Goal: Task Accomplishment & Management: Complete application form

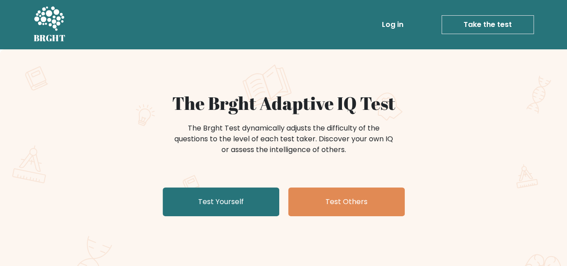
click at [196, 197] on link "Test Yourself" at bounding box center [221, 201] width 117 height 29
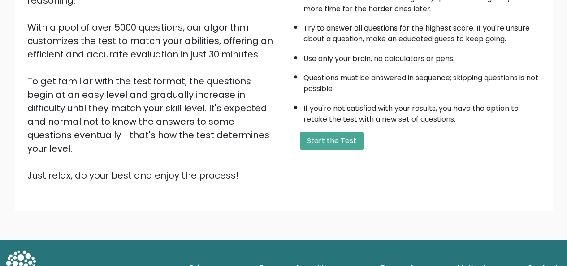
scroll to position [144, 0]
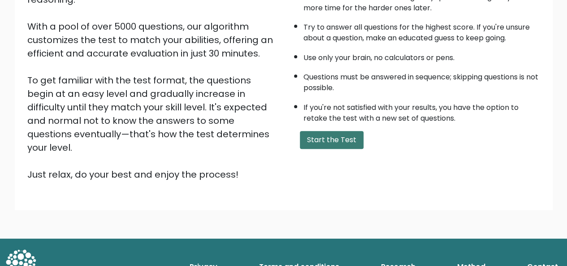
click at [315, 141] on button "Start the Test" at bounding box center [332, 140] width 64 height 18
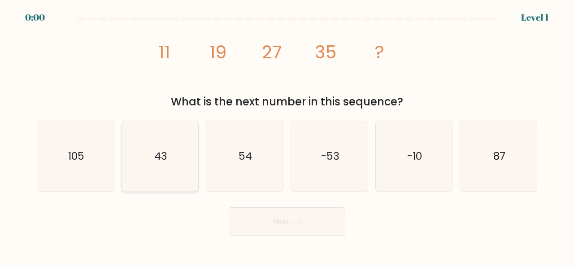
click at [190, 157] on icon "43" at bounding box center [160, 156] width 70 height 70
click at [287, 135] on input "b. 43" at bounding box center [287, 134] width 0 height 2
radio input "true"
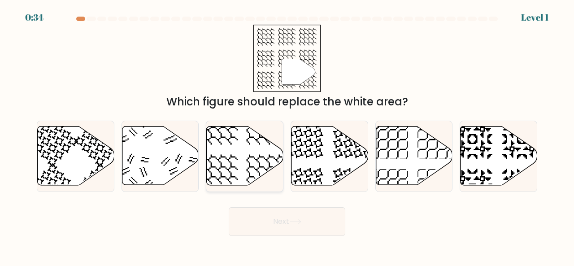
click at [244, 147] on icon at bounding box center [245, 155] width 77 height 59
click at [287, 135] on input "c." at bounding box center [287, 134] width 0 height 2
radio input "true"
click at [272, 221] on button "Next" at bounding box center [287, 221] width 117 height 29
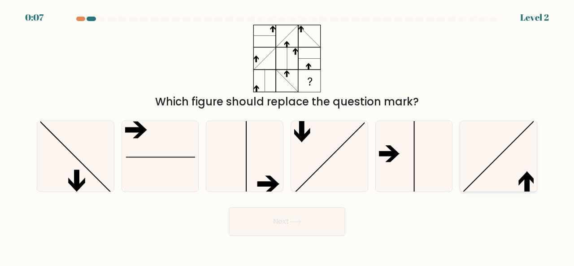
click at [496, 161] on icon at bounding box center [498, 156] width 70 height 70
click at [287, 135] on input "f." at bounding box center [287, 134] width 0 height 2
radio input "true"
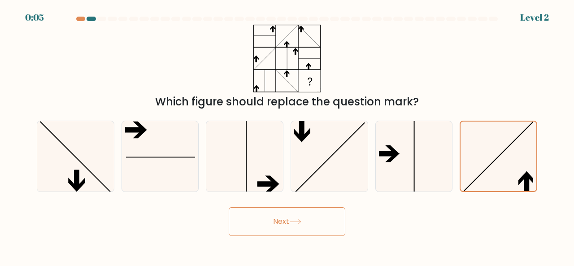
click at [300, 223] on icon at bounding box center [295, 222] width 11 height 4
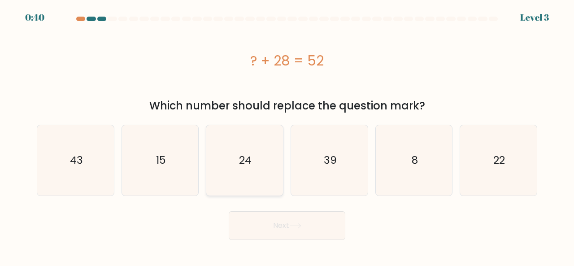
click at [264, 171] on icon "24" at bounding box center [244, 160] width 70 height 70
click at [287, 135] on input "c. 24" at bounding box center [287, 134] width 0 height 2
radio input "true"
click at [289, 225] on button "Next" at bounding box center [287, 225] width 117 height 29
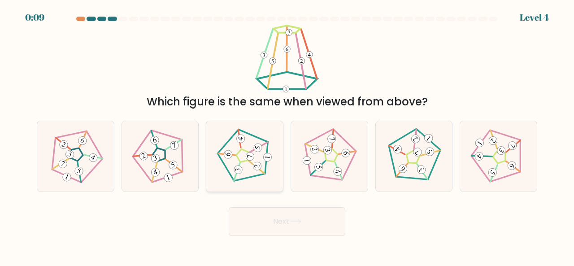
click at [247, 159] on 180 at bounding box center [250, 156] width 9 height 9
click at [287, 135] on input "c." at bounding box center [287, 134] width 0 height 2
radio input "true"
click at [277, 222] on button "Next" at bounding box center [287, 221] width 117 height 29
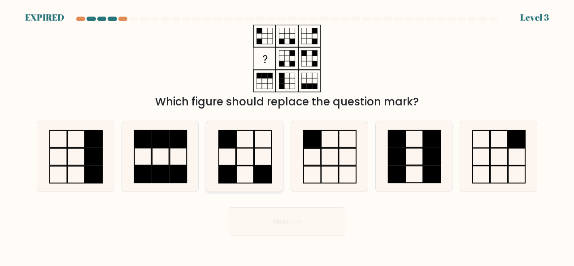
click at [264, 156] on icon at bounding box center [244, 156] width 70 height 70
click at [287, 135] on input "c." at bounding box center [287, 134] width 0 height 2
radio input "true"
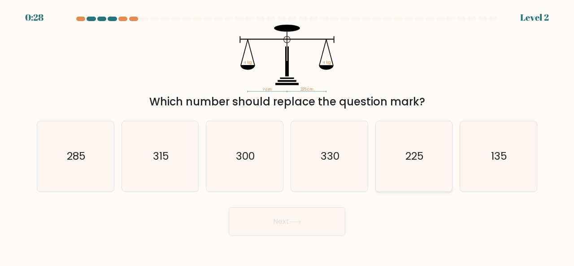
click at [414, 149] on text "225" at bounding box center [414, 155] width 18 height 15
click at [287, 135] on input "e. 225" at bounding box center [287, 134] width 0 height 2
radio input "true"
click at [297, 215] on button "Next" at bounding box center [287, 221] width 117 height 29
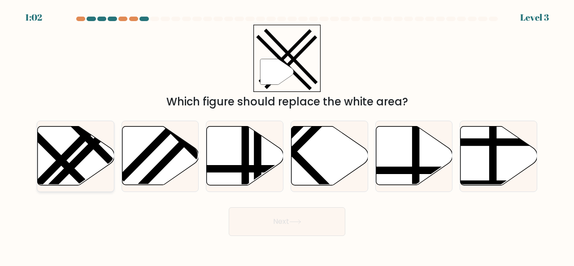
click at [80, 147] on icon at bounding box center [76, 155] width 77 height 59
click at [287, 135] on input "a." at bounding box center [287, 134] width 0 height 2
radio input "true"
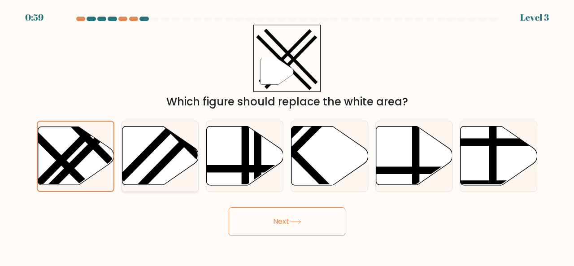
click at [157, 166] on line at bounding box center [191, 134] width 115 height 118
click at [287, 135] on input "b." at bounding box center [287, 134] width 0 height 2
radio input "true"
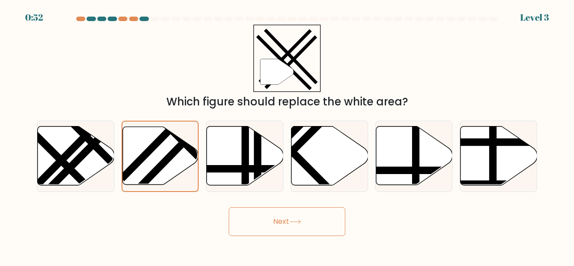
click at [299, 218] on button "Next" at bounding box center [287, 221] width 117 height 29
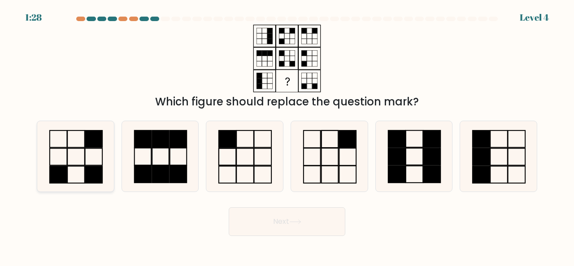
click at [99, 150] on icon at bounding box center [75, 156] width 70 height 70
click at [287, 135] on input "a." at bounding box center [287, 134] width 0 height 2
radio input "true"
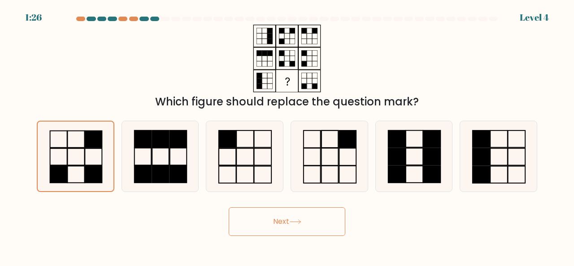
click at [268, 218] on button "Next" at bounding box center [287, 221] width 117 height 29
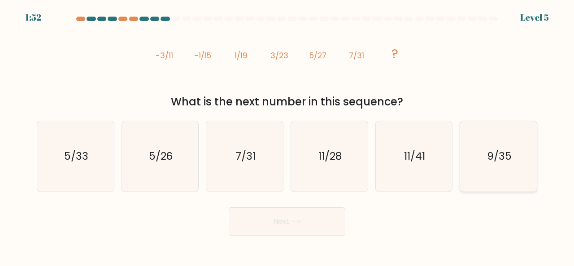
click at [514, 175] on icon "9/35" at bounding box center [498, 156] width 70 height 70
click at [287, 135] on input "f. 9/35" at bounding box center [287, 134] width 0 height 2
radio input "true"
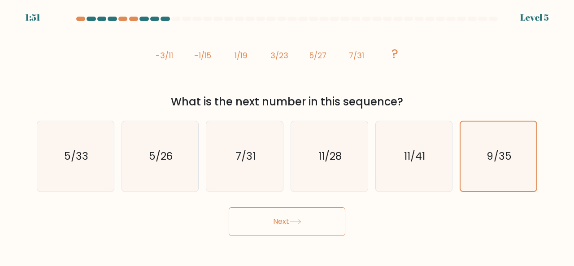
click at [288, 230] on button "Next" at bounding box center [287, 221] width 117 height 29
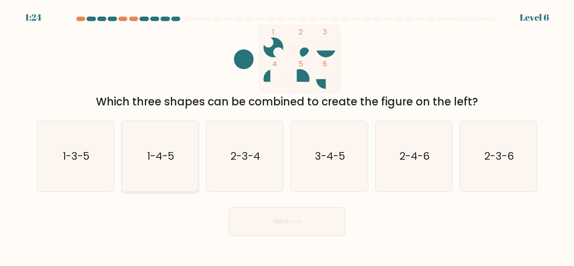
click at [153, 171] on icon "1-4-5" at bounding box center [160, 156] width 70 height 70
click at [287, 135] on input "b. 1-4-5" at bounding box center [287, 134] width 0 height 2
radio input "true"
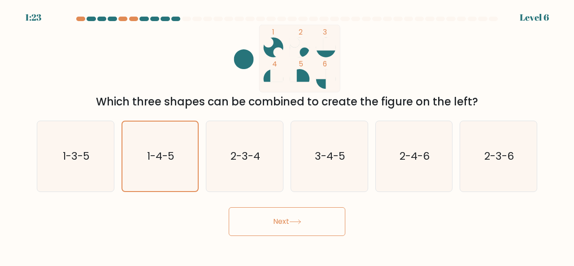
click at [296, 211] on button "Next" at bounding box center [287, 221] width 117 height 29
click at [298, 221] on icon at bounding box center [295, 221] width 12 height 5
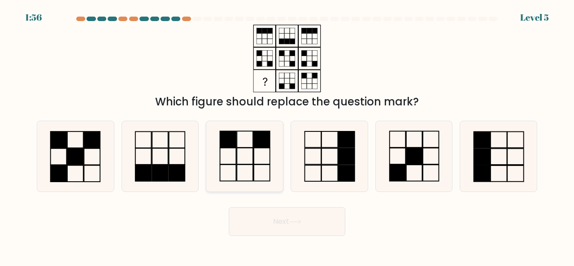
click at [245, 165] on icon at bounding box center [244, 156] width 70 height 70
click at [287, 135] on input "c." at bounding box center [287, 134] width 0 height 2
radio input "true"
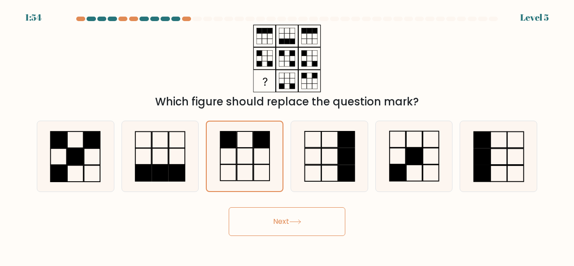
click at [280, 217] on button "Next" at bounding box center [287, 221] width 117 height 29
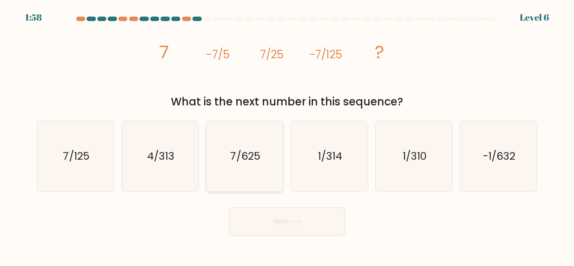
click at [250, 162] on text "7/625" at bounding box center [245, 155] width 30 height 15
click at [287, 135] on input "c. 7/625" at bounding box center [287, 134] width 0 height 2
radio input "true"
click at [293, 223] on icon at bounding box center [295, 221] width 12 height 5
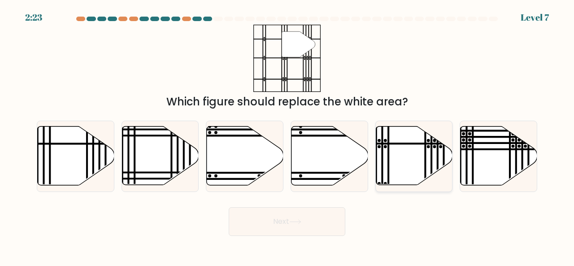
click at [424, 159] on icon at bounding box center [414, 155] width 77 height 59
click at [287, 135] on input "e." at bounding box center [287, 134] width 0 height 2
radio input "true"
click at [287, 221] on button "Next" at bounding box center [287, 221] width 117 height 29
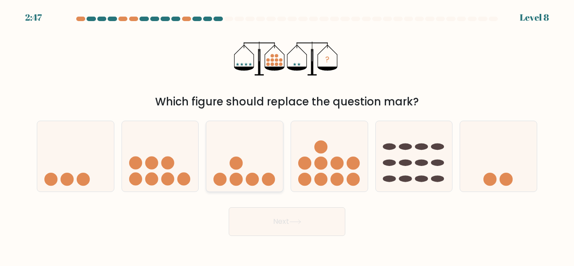
click at [269, 182] on circle at bounding box center [268, 179] width 13 height 13
click at [287, 135] on input "c." at bounding box center [287, 134] width 0 height 2
radio input "true"
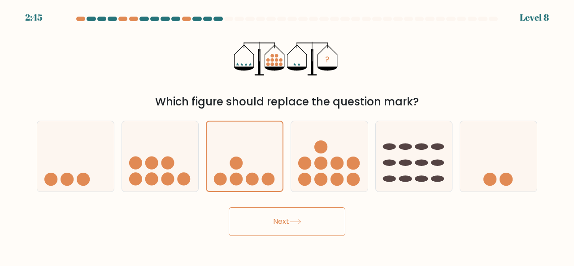
click at [272, 219] on button "Next" at bounding box center [287, 221] width 117 height 29
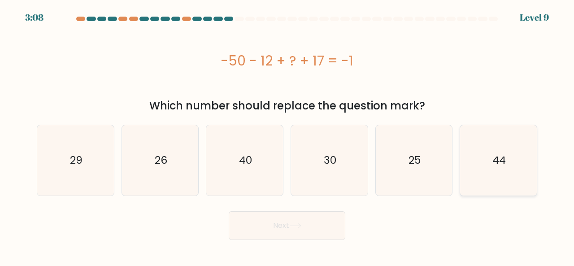
click at [503, 169] on icon "44" at bounding box center [498, 160] width 70 height 70
click at [287, 135] on input "f. 44" at bounding box center [287, 134] width 0 height 2
radio input "true"
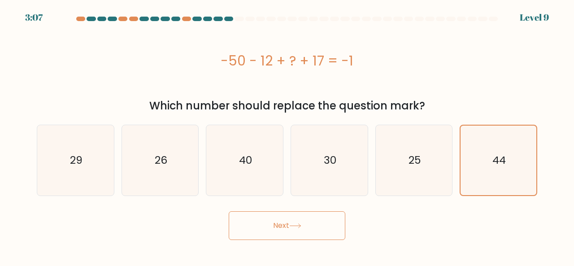
click at [316, 228] on button "Next" at bounding box center [287, 225] width 117 height 29
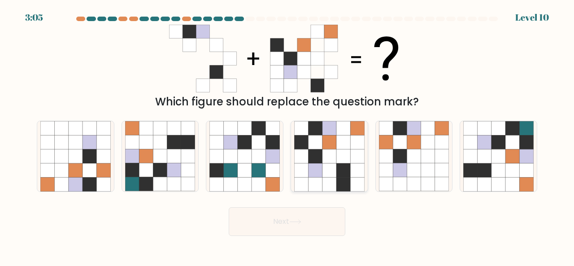
click at [347, 151] on icon at bounding box center [343, 156] width 14 height 14
click at [287, 135] on input "d." at bounding box center [287, 134] width 0 height 2
radio input "true"
click at [308, 220] on button "Next" at bounding box center [287, 221] width 117 height 29
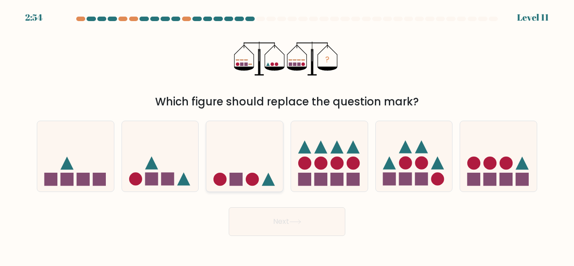
click at [253, 182] on circle at bounding box center [252, 179] width 13 height 13
click at [287, 135] on input "c." at bounding box center [287, 134] width 0 height 2
radio input "true"
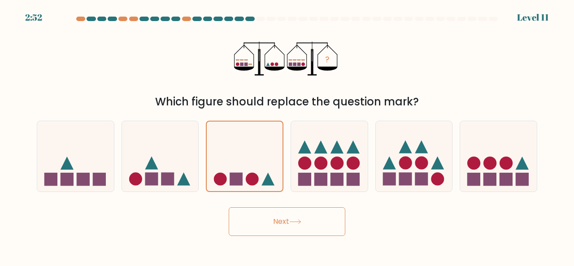
click at [265, 217] on button "Next" at bounding box center [287, 221] width 117 height 29
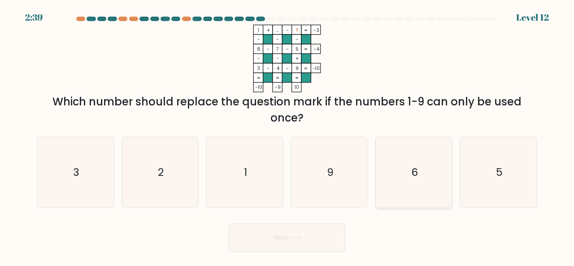
click at [402, 166] on icon "6" at bounding box center [414, 172] width 70 height 70
click at [287, 135] on input "e. 6" at bounding box center [287, 134] width 0 height 2
radio input "true"
click at [304, 231] on button "Next" at bounding box center [287, 237] width 117 height 29
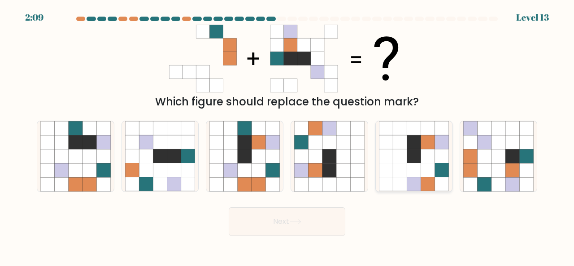
click at [402, 192] on form at bounding box center [287, 126] width 574 height 219
click at [472, 178] on icon at bounding box center [470, 184] width 14 height 14
click at [287, 135] on input "f." at bounding box center [287, 134] width 0 height 2
radio input "true"
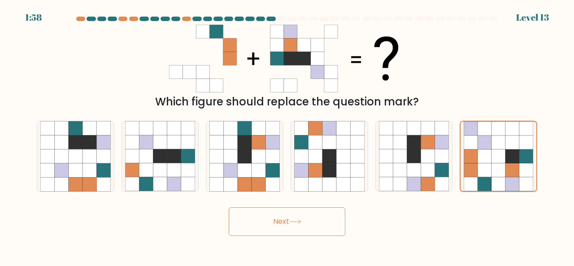
click at [288, 216] on button "Next" at bounding box center [287, 221] width 117 height 29
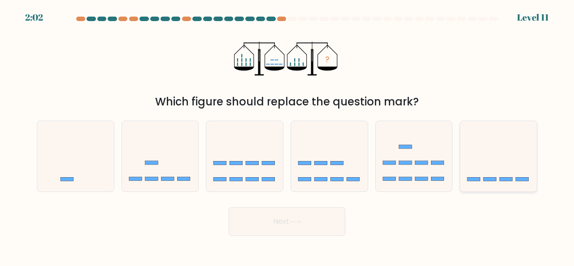
click at [519, 169] on icon at bounding box center [498, 155] width 77 height 63
click at [287, 135] on input "f." at bounding box center [287, 134] width 0 height 2
radio input "true"
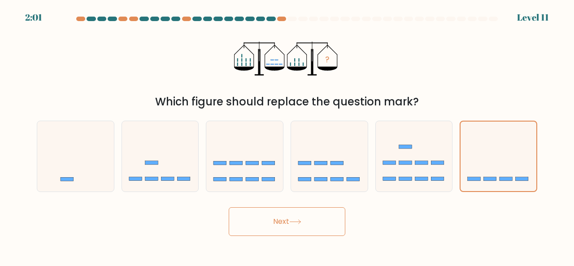
click at [312, 222] on button "Next" at bounding box center [287, 221] width 117 height 29
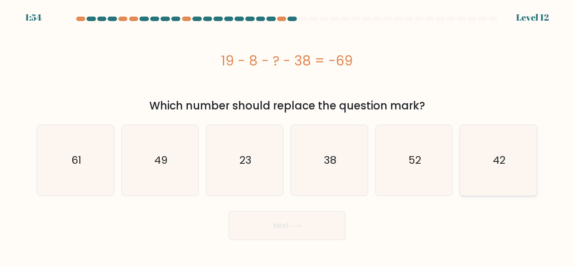
click at [471, 159] on icon "42" at bounding box center [498, 160] width 70 height 70
click at [287, 135] on input "f. 42" at bounding box center [287, 134] width 0 height 2
radio input "true"
click at [312, 231] on button "Next" at bounding box center [287, 225] width 117 height 29
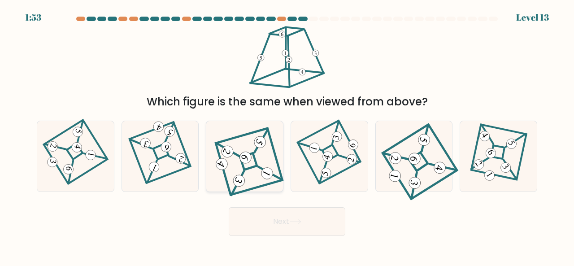
click at [242, 162] on 847 at bounding box center [246, 158] width 16 height 16
click at [287, 135] on input "c." at bounding box center [287, 134] width 0 height 2
radio input "true"
click at [320, 225] on button "Next" at bounding box center [287, 221] width 117 height 29
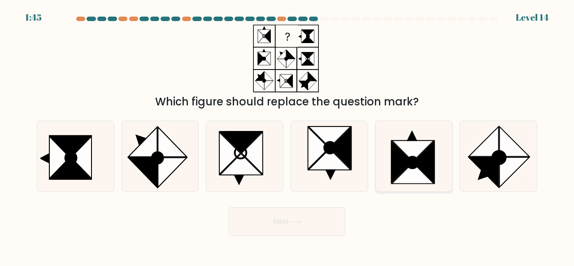
click at [385, 151] on icon at bounding box center [414, 156] width 70 height 70
click at [287, 135] on input "e." at bounding box center [287, 134] width 0 height 2
radio input "true"
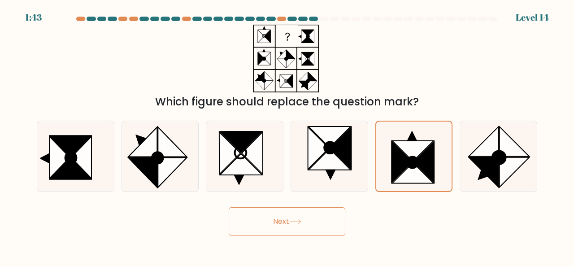
click at [316, 217] on button "Next" at bounding box center [287, 221] width 117 height 29
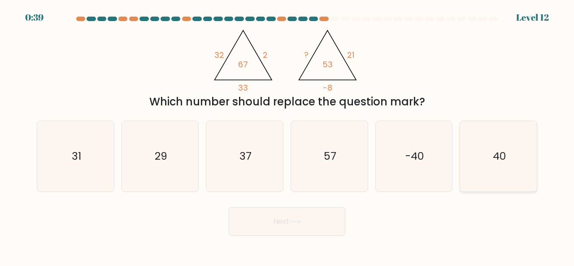
click at [501, 180] on icon "40" at bounding box center [498, 156] width 70 height 70
click at [287, 135] on input "f. 40" at bounding box center [287, 134] width 0 height 2
radio input "true"
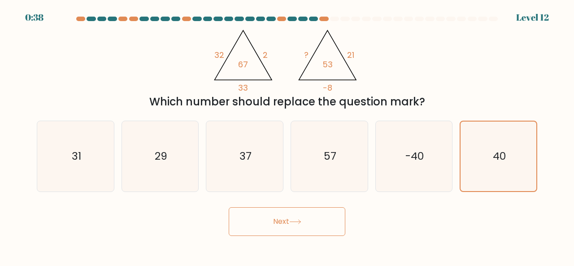
click at [292, 231] on button "Next" at bounding box center [287, 221] width 117 height 29
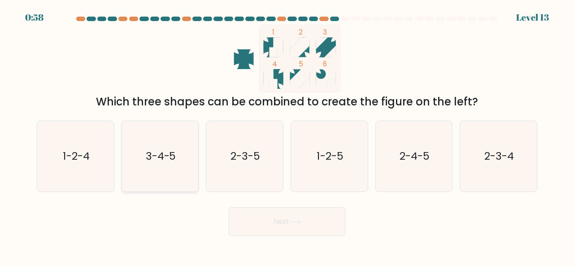
click at [187, 163] on icon "3-4-5" at bounding box center [160, 156] width 70 height 70
click at [287, 135] on input "b. 3-4-5" at bounding box center [287, 134] width 0 height 2
radio input "true"
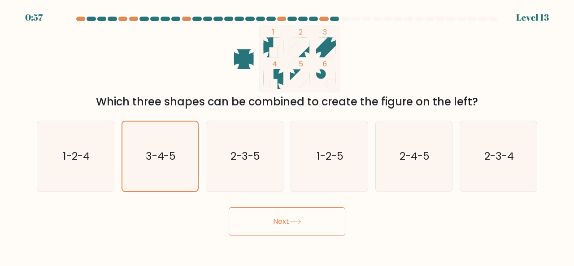
click at [262, 218] on button "Next" at bounding box center [287, 221] width 117 height 29
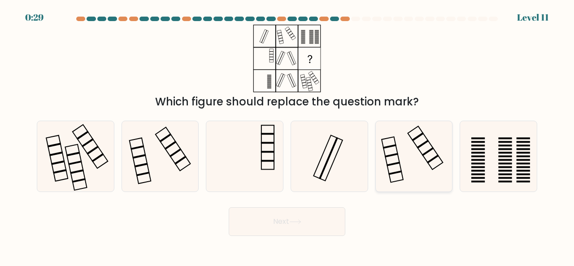
click at [443, 174] on icon at bounding box center [414, 156] width 70 height 70
click at [287, 135] on input "e." at bounding box center [287, 134] width 0 height 2
radio input "true"
click at [482, 155] on icon at bounding box center [498, 156] width 70 height 70
click at [287, 135] on input "f." at bounding box center [287, 134] width 0 height 2
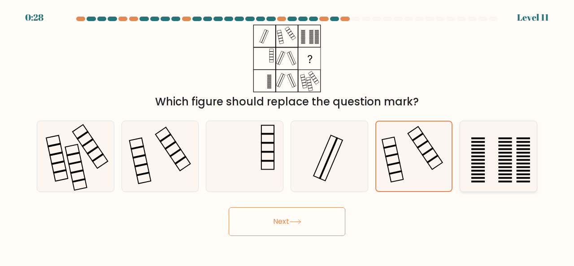
radio input "true"
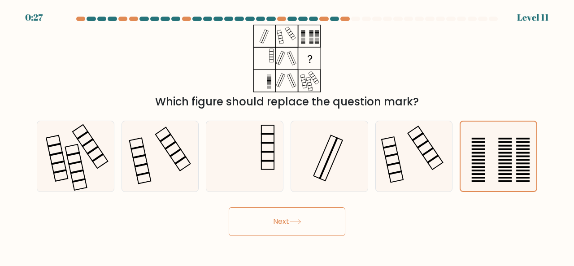
click at [280, 221] on button "Next" at bounding box center [287, 221] width 117 height 29
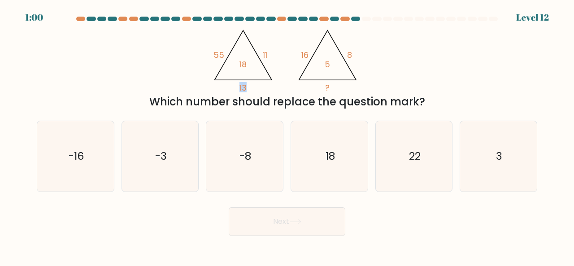
drag, startPoint x: 249, startPoint y: 88, endPoint x: 239, endPoint y: 88, distance: 10.3
click at [239, 88] on icon "@import url('https://fonts.googleapis.com/css?family=Abril+Fatface:400,100,100i…" at bounding box center [286, 59] width 155 height 68
drag, startPoint x: 269, startPoint y: 53, endPoint x: 261, endPoint y: 56, distance: 8.7
click at [261, 56] on icon "@import url('https://fonts.googleapis.com/css?family=Abril+Fatface:400,100,100i…" at bounding box center [286, 59] width 155 height 68
click at [251, 87] on icon "@import url('https://fonts.googleapis.com/css?family=Abril+Fatface:400,100,100i…" at bounding box center [286, 59] width 155 height 68
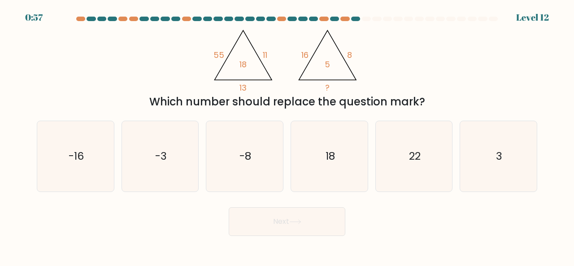
click at [268, 47] on icon "@import url('https://fonts.googleapis.com/css?family=Abril+Fatface:400,100,100i…" at bounding box center [286, 59] width 155 height 68
drag, startPoint x: 249, startPoint y: 89, endPoint x: 252, endPoint y: 82, distance: 7.2
click at [251, 84] on icon "@import url('https://fonts.googleapis.com/css?family=Abril+Fatface:400,100,100i…" at bounding box center [286, 59] width 155 height 68
click at [263, 64] on icon "@import url('https://fonts.googleapis.com/css?family=Abril+Fatface:400,100,100i…" at bounding box center [286, 59] width 155 height 68
drag, startPoint x: 248, startPoint y: 95, endPoint x: 259, endPoint y: 69, distance: 29.0
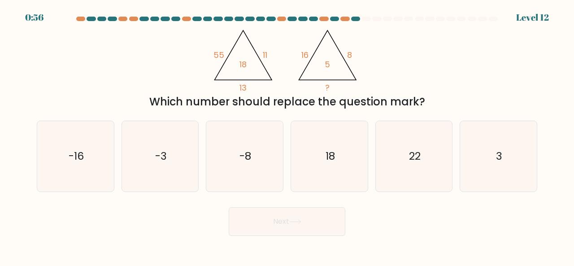
click at [249, 92] on div "@import url('https://fonts.googleapis.com/css?family=Abril+Fatface:400,100,100i…" at bounding box center [286, 67] width 511 height 85
click at [263, 59] on tspan "11" at bounding box center [265, 54] width 4 height 11
click at [249, 89] on icon "@import url('https://fonts.googleapis.com/css?family=Abril+Fatface:400,100,100i…" at bounding box center [286, 59] width 155 height 68
drag, startPoint x: 263, startPoint y: 57, endPoint x: 258, endPoint y: 62, distance: 7.0
click at [263, 57] on tspan "11" at bounding box center [265, 54] width 4 height 11
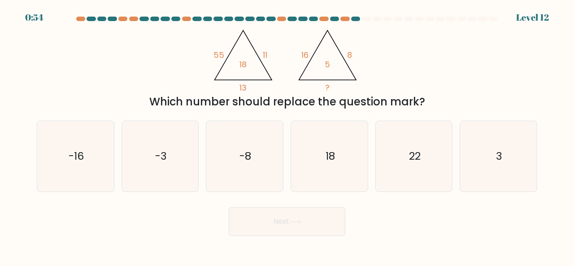
drag, startPoint x: 246, startPoint y: 95, endPoint x: 238, endPoint y: 76, distance: 20.1
click at [246, 92] on div "@import url('https://fonts.googleapis.com/css?family=Abril+Fatface:400,100,100i…" at bounding box center [286, 67] width 511 height 85
click at [229, 57] on icon "@import url('https://fonts.googleapis.com/css?family=Abril+Fatface:400,100,100i…" at bounding box center [286, 59] width 155 height 68
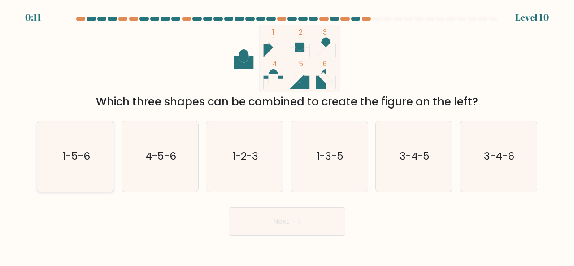
click at [59, 137] on icon "1-5-6" at bounding box center [75, 156] width 70 height 70
click at [287, 135] on input "a. 1-5-6" at bounding box center [287, 134] width 0 height 2
radio input "true"
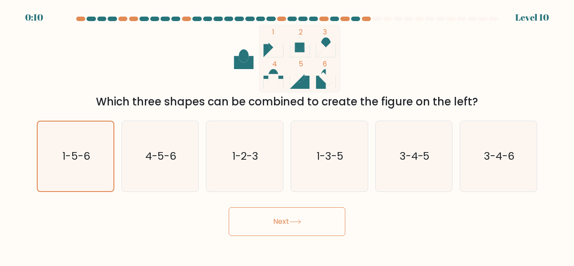
click at [292, 227] on button "Next" at bounding box center [287, 221] width 117 height 29
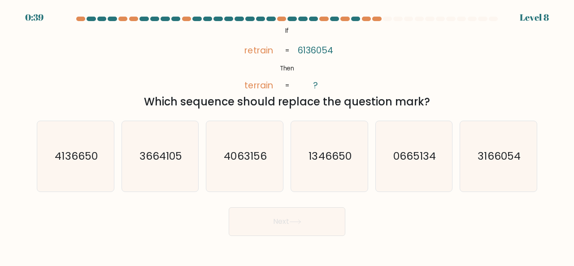
drag, startPoint x: 334, startPoint y: 59, endPoint x: 329, endPoint y: 58, distance: 5.0
click at [330, 59] on icon "@import url('https://fonts.googleapis.com/css?family=Abril+Fatface:400,100,100i…" at bounding box center [286, 59] width 109 height 68
click at [325, 57] on icon "@import url('https://fonts.googleapis.com/css?family=Abril+Fatface:400,100,100i…" at bounding box center [286, 59] width 109 height 68
drag, startPoint x: 507, startPoint y: 167, endPoint x: 498, endPoint y: 165, distance: 9.6
click at [507, 167] on icon "3166054" at bounding box center [498, 156] width 70 height 70
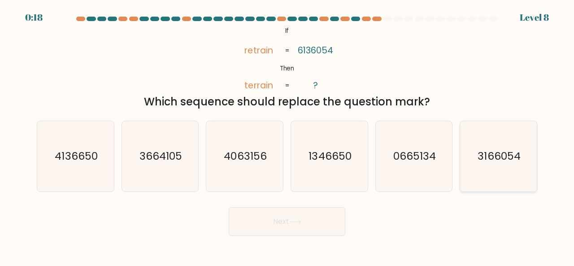
click at [287, 135] on input "f. 3166054" at bounding box center [287, 134] width 0 height 2
radio input "true"
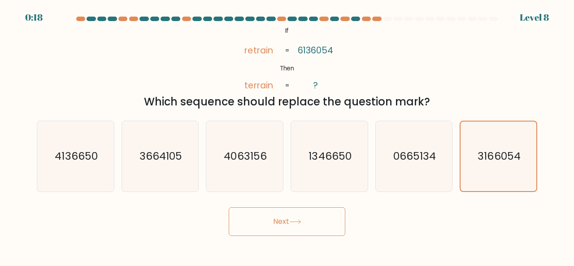
click at [283, 222] on button "Next" at bounding box center [287, 221] width 117 height 29
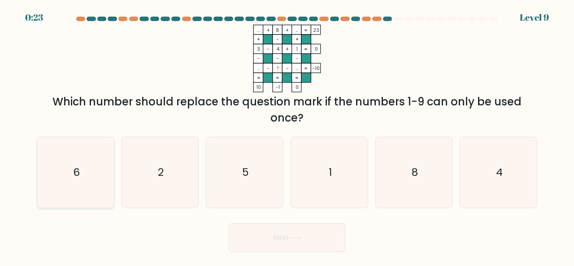
click at [103, 173] on icon "6" at bounding box center [75, 172] width 70 height 70
click at [287, 135] on input "a. 6" at bounding box center [287, 134] width 0 height 2
radio input "true"
click at [287, 233] on button "Next" at bounding box center [287, 237] width 117 height 29
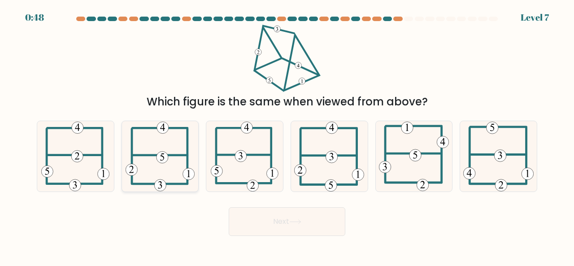
click at [142, 167] on icon at bounding box center [159, 156] width 69 height 70
click at [287, 135] on input "b." at bounding box center [287, 134] width 0 height 2
radio input "true"
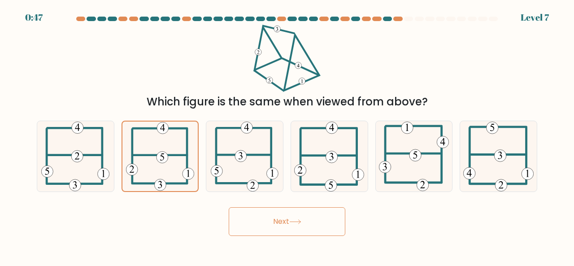
click at [278, 226] on button "Next" at bounding box center [287, 221] width 117 height 29
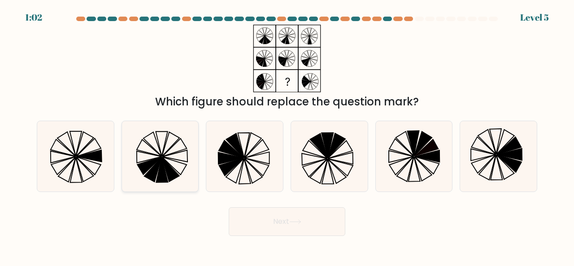
click at [170, 159] on icon at bounding box center [160, 156] width 70 height 70
click at [287, 135] on input "b." at bounding box center [287, 134] width 0 height 2
radio input "true"
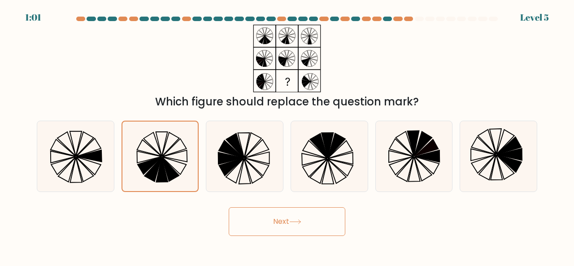
click at [302, 232] on button "Next" at bounding box center [287, 221] width 117 height 29
click at [300, 229] on button "Next" at bounding box center [287, 221] width 117 height 29
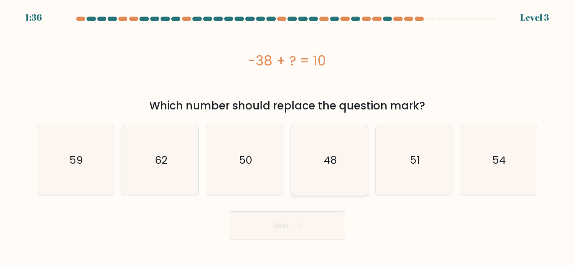
click at [325, 182] on icon "48" at bounding box center [329, 160] width 70 height 70
click at [287, 135] on input "d. 48" at bounding box center [287, 134] width 0 height 2
radio input "true"
click at [282, 221] on button "Next" at bounding box center [287, 225] width 117 height 29
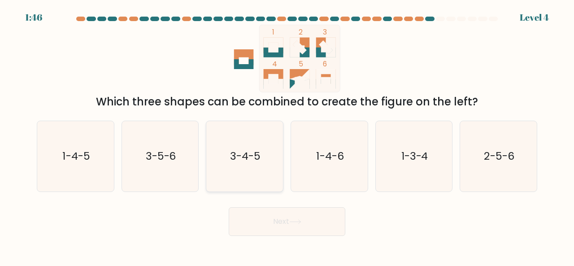
drag, startPoint x: 266, startPoint y: 161, endPoint x: 269, endPoint y: 169, distance: 7.8
click at [266, 162] on icon "3-4-5" at bounding box center [244, 156] width 70 height 70
click at [287, 135] on input "c. 3-4-5" at bounding box center [287, 134] width 0 height 2
radio input "true"
click at [288, 225] on button "Next" at bounding box center [287, 221] width 117 height 29
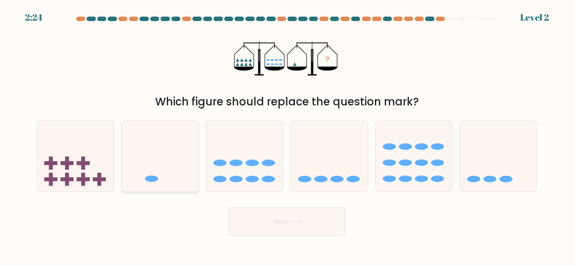
click at [170, 168] on icon at bounding box center [160, 155] width 77 height 63
click at [287, 135] on input "b." at bounding box center [287, 134] width 0 height 2
radio input "true"
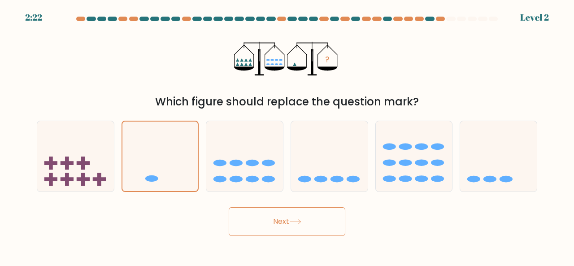
click at [299, 224] on icon at bounding box center [295, 221] width 12 height 5
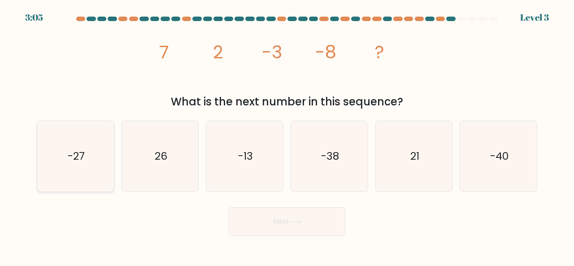
click at [143, 92] on div "image/svg+xml 7 2 -3 -8 ? What is the next number in this sequence?" at bounding box center [286, 67] width 511 height 85
click at [520, 138] on icon "-40" at bounding box center [498, 156] width 70 height 70
click at [287, 135] on input "f. -40" at bounding box center [287, 134] width 0 height 2
radio input "true"
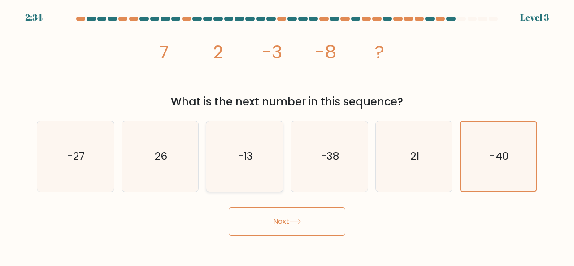
click at [266, 147] on icon "-13" at bounding box center [244, 156] width 70 height 70
click at [287, 135] on input "c. -13" at bounding box center [287, 134] width 0 height 2
radio input "true"
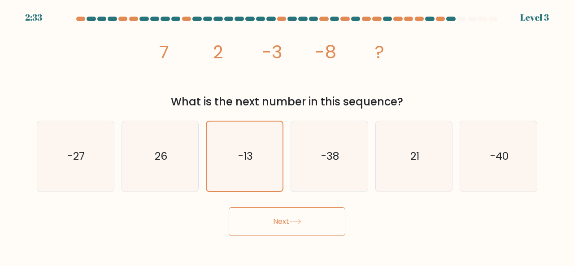
click at [285, 214] on button "Next" at bounding box center [287, 221] width 117 height 29
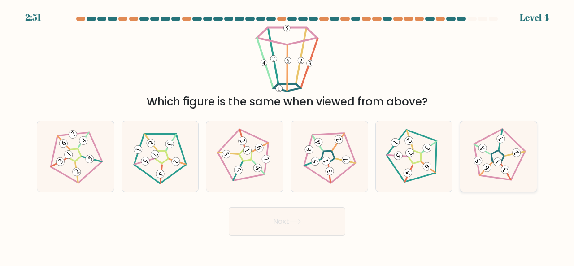
click at [501, 160] on icon at bounding box center [498, 156] width 56 height 56
click at [287, 135] on input "f." at bounding box center [287, 134] width 0 height 2
radio input "true"
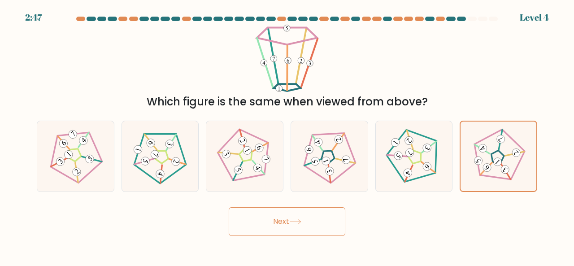
click at [317, 217] on button "Next" at bounding box center [287, 221] width 117 height 29
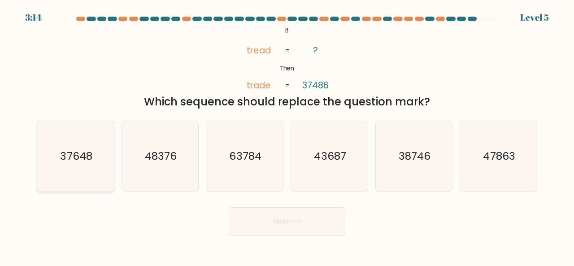
click at [97, 154] on icon "37648" at bounding box center [75, 156] width 70 height 70
click at [287, 135] on input "a. 37648" at bounding box center [287, 134] width 0 height 2
radio input "true"
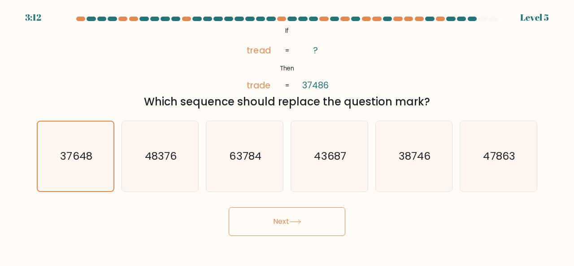
click at [324, 215] on button "Next" at bounding box center [287, 221] width 117 height 29
click at [325, 225] on button "Next" at bounding box center [287, 221] width 117 height 29
click at [297, 229] on button "Next" at bounding box center [287, 221] width 117 height 29
click at [298, 229] on button "Next" at bounding box center [287, 221] width 117 height 29
click at [299, 229] on button "Next" at bounding box center [287, 221] width 117 height 29
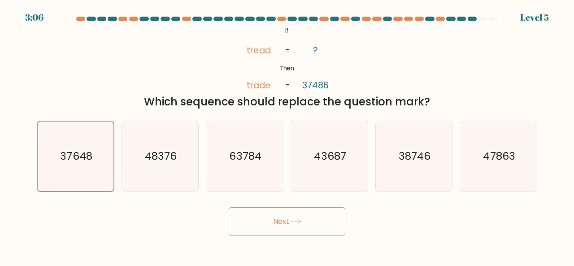
click at [299, 229] on button "Next" at bounding box center [287, 221] width 117 height 29
click at [299, 228] on button "Next" at bounding box center [287, 221] width 117 height 29
click at [64, 173] on icon "37648" at bounding box center [75, 155] width 69 height 69
click at [287, 135] on input "a. 37648" at bounding box center [287, 134] width 0 height 2
click at [64, 173] on icon "37648" at bounding box center [75, 155] width 69 height 69
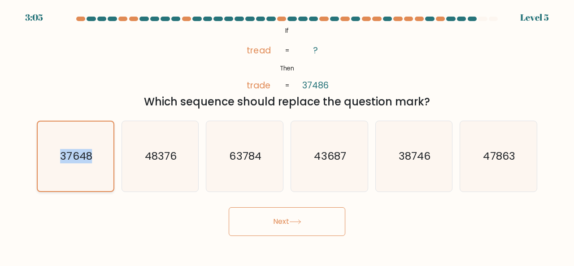
click at [287, 135] on input "a. 37648" at bounding box center [287, 134] width 0 height 2
click at [309, 227] on button "Next" at bounding box center [287, 221] width 117 height 29
click at [310, 226] on button "Next" at bounding box center [287, 221] width 117 height 29
click at [311, 226] on button "Next" at bounding box center [287, 221] width 117 height 29
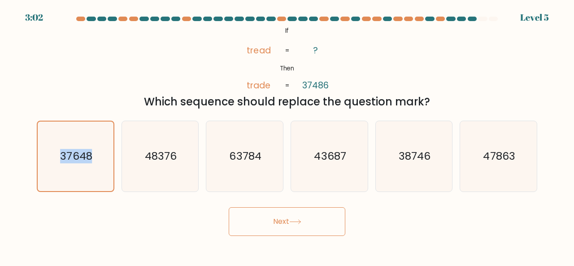
click at [293, 219] on button "Next" at bounding box center [287, 221] width 117 height 29
click at [291, 219] on button "Next" at bounding box center [287, 221] width 117 height 29
click at [321, 224] on button "Next" at bounding box center [287, 221] width 117 height 29
click at [321, 222] on button "Next" at bounding box center [287, 221] width 117 height 29
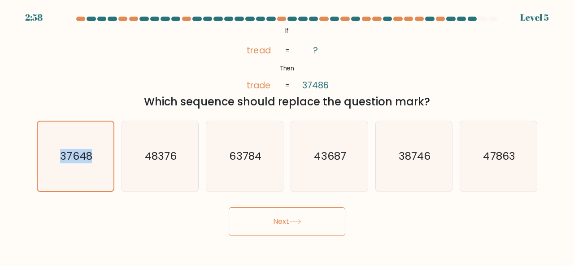
click at [322, 223] on button "Next" at bounding box center [287, 221] width 117 height 29
click at [80, 133] on icon "37648" at bounding box center [75, 155] width 69 height 69
click at [287, 133] on input "a. 37648" at bounding box center [287, 134] width 0 height 2
click at [261, 228] on button "Next" at bounding box center [287, 221] width 117 height 29
click at [264, 226] on button "Next" at bounding box center [287, 221] width 117 height 29
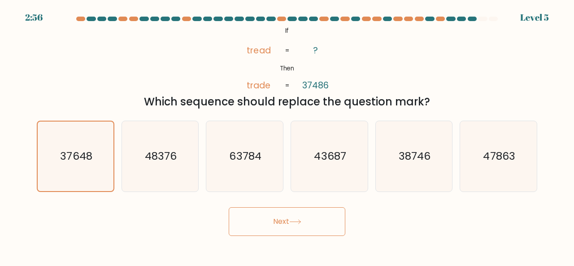
click at [266, 227] on button "Next" at bounding box center [287, 221] width 117 height 29
drag, startPoint x: 265, startPoint y: 225, endPoint x: 259, endPoint y: 222, distance: 7.6
click at [265, 225] on button "Next" at bounding box center [287, 221] width 117 height 29
click at [258, 221] on button "Next" at bounding box center [287, 221] width 117 height 29
click at [255, 216] on button "Next" at bounding box center [287, 221] width 117 height 29
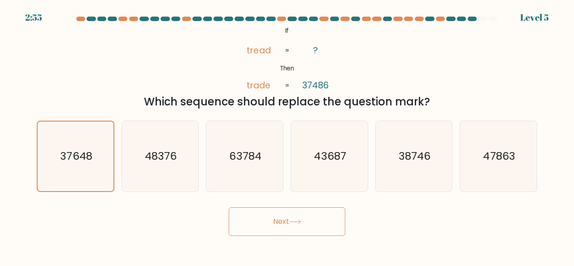
click at [248, 214] on button "Next" at bounding box center [287, 221] width 117 height 29
drag, startPoint x: 251, startPoint y: 208, endPoint x: 260, endPoint y: 211, distance: 9.8
click at [251, 208] on button "Next" at bounding box center [287, 221] width 117 height 29
drag, startPoint x: 260, startPoint y: 209, endPoint x: 274, endPoint y: 223, distance: 20.3
click at [274, 223] on button "Next" at bounding box center [287, 221] width 117 height 29
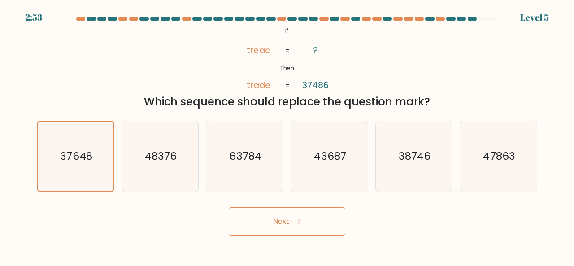
click at [277, 222] on button "Next" at bounding box center [287, 221] width 117 height 29
drag, startPoint x: 68, startPoint y: 177, endPoint x: 74, endPoint y: 178, distance: 6.3
click at [69, 178] on icon "37648" at bounding box center [75, 155] width 69 height 69
click at [287, 135] on input "a. 37648" at bounding box center [287, 134] width 0 height 2
click at [290, 222] on button "Next" at bounding box center [287, 221] width 117 height 29
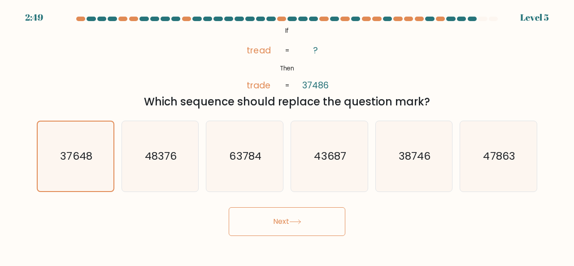
drag, startPoint x: 299, startPoint y: 216, endPoint x: 293, endPoint y: 215, distance: 6.3
click at [298, 217] on button "Next" at bounding box center [287, 221] width 117 height 29
click at [210, 156] on div "c. 63784" at bounding box center [244, 156] width 85 height 71
click at [210, 156] on icon "63784" at bounding box center [244, 156] width 70 height 70
click at [287, 135] on input "c. 63784" at bounding box center [287, 134] width 0 height 2
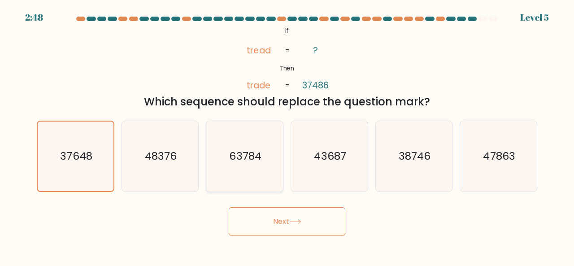
radio input "true"
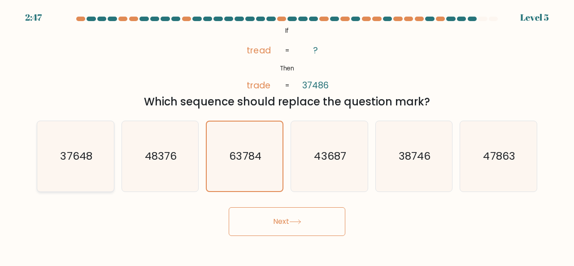
click at [101, 158] on icon "37648" at bounding box center [75, 156] width 70 height 70
click at [287, 135] on input "a. 37648" at bounding box center [287, 134] width 0 height 2
radio input "true"
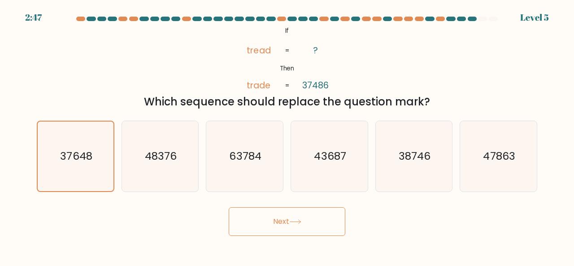
click at [322, 223] on button "Next" at bounding box center [287, 221] width 117 height 29
click at [291, 225] on button "Next" at bounding box center [287, 221] width 117 height 29
click at [282, 222] on button "Next" at bounding box center [287, 221] width 117 height 29
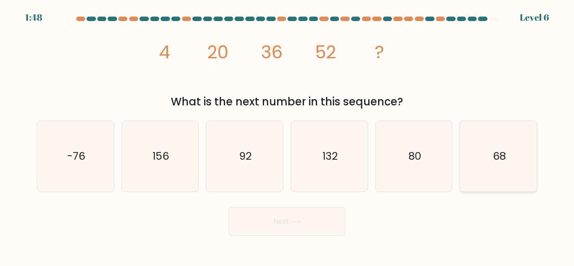
click at [531, 182] on icon "68" at bounding box center [498, 156] width 70 height 70
click at [287, 135] on input "f. 68" at bounding box center [287, 134] width 0 height 2
radio input "true"
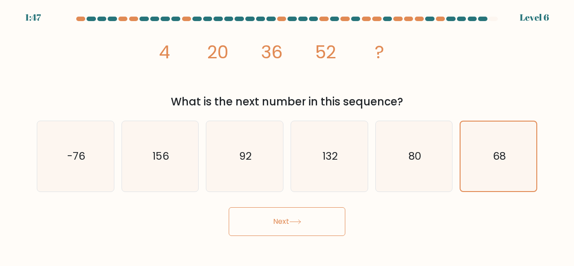
click at [324, 228] on button "Next" at bounding box center [287, 221] width 117 height 29
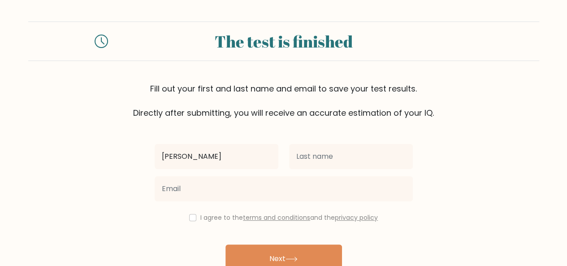
type input "OJASVI"
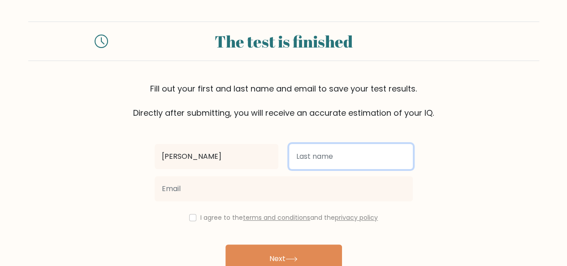
click at [369, 165] on input "text" at bounding box center [351, 156] width 124 height 25
type input "BOCHIWAL"
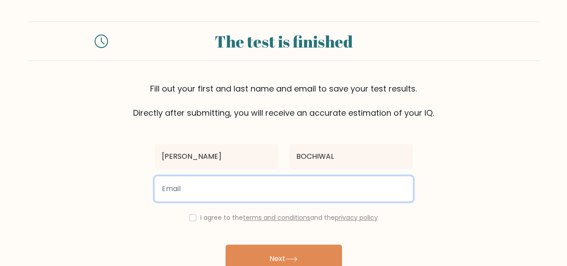
click at [234, 182] on input "email" at bounding box center [284, 188] width 258 height 25
type input "BOCHIWALOJAS111@GMAIL.COM"
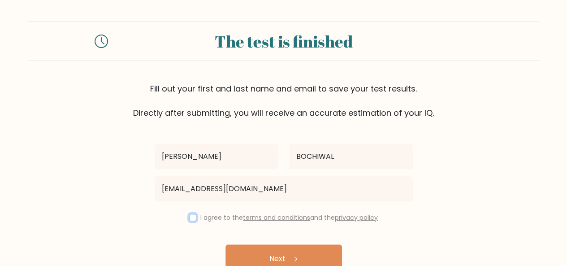
click at [191, 216] on input "checkbox" at bounding box center [192, 217] width 7 height 7
checkbox input "true"
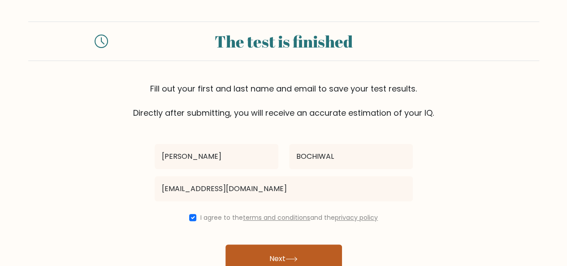
click at [278, 252] on button "Next" at bounding box center [283, 258] width 117 height 29
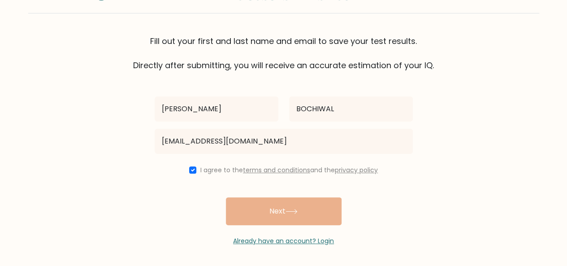
scroll to position [48, 0]
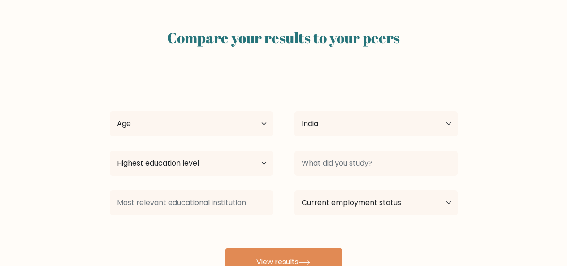
select select "IN"
drag, startPoint x: 445, startPoint y: 131, endPoint x: 264, endPoint y: 132, distance: 182.0
click at [264, 132] on select "Age Under [DEMOGRAPHIC_DATA] [DEMOGRAPHIC_DATA] [DEMOGRAPHIC_DATA] [DEMOGRAPHIC…" at bounding box center [191, 123] width 163 height 25
select select "25_34"
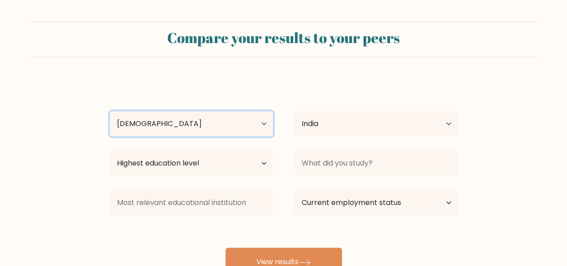
click at [110, 111] on select "Age Under [DEMOGRAPHIC_DATA] [DEMOGRAPHIC_DATA] [DEMOGRAPHIC_DATA] [DEMOGRAPHIC…" at bounding box center [191, 123] width 163 height 25
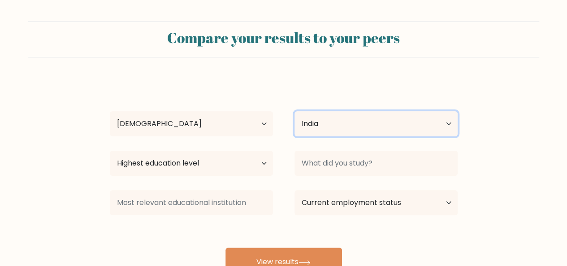
click at [343, 126] on select "Country [GEOGRAPHIC_DATA] [GEOGRAPHIC_DATA] [GEOGRAPHIC_DATA] [US_STATE] [GEOGR…" at bounding box center [375, 123] width 163 height 25
click at [294, 111] on select "Country [GEOGRAPHIC_DATA] [GEOGRAPHIC_DATA] [GEOGRAPHIC_DATA] [US_STATE] [GEOGR…" at bounding box center [375, 123] width 163 height 25
click at [325, 126] on select "Country [GEOGRAPHIC_DATA] [GEOGRAPHIC_DATA] [GEOGRAPHIC_DATA] [US_STATE] [GEOGR…" at bounding box center [375, 123] width 163 height 25
select select "IN"
click at [294, 111] on select "Country [GEOGRAPHIC_DATA] [GEOGRAPHIC_DATA] [GEOGRAPHIC_DATA] [US_STATE] [GEOGR…" at bounding box center [375, 123] width 163 height 25
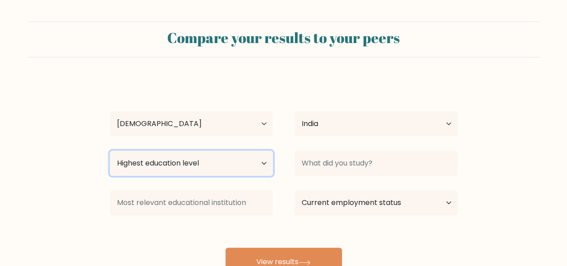
click at [264, 157] on select "Highest education level No schooling Primary Lower Secondary Upper Secondary Oc…" at bounding box center [191, 163] width 163 height 25
select select "bachelors_degree"
click at [110, 151] on select "Highest education level No schooling Primary Lower Secondary Upper Secondary Oc…" at bounding box center [191, 163] width 163 height 25
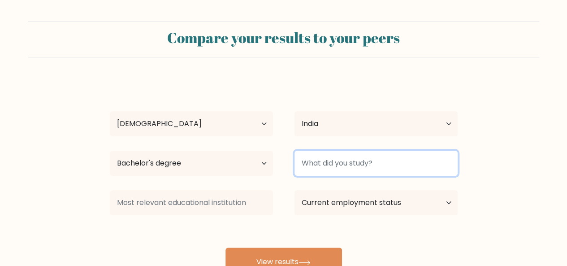
click at [345, 166] on input at bounding box center [375, 163] width 163 height 25
type input "[DOMAIN_NAME] MATHS"
click at [225, 247] on button "View results" at bounding box center [283, 261] width 117 height 29
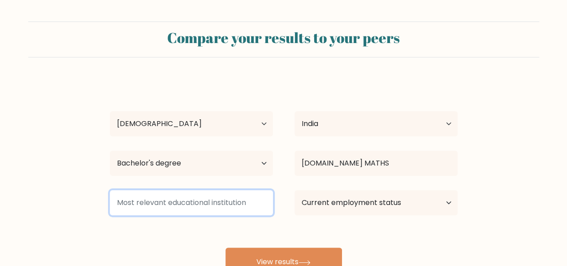
click at [232, 205] on input at bounding box center [191, 202] width 163 height 25
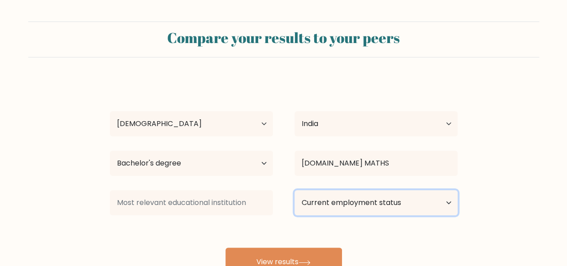
click at [370, 206] on select "Current employment status Employed Student Retired Other / prefer not to answer" at bounding box center [375, 202] width 163 height 25
select select "employed"
click at [294, 190] on select "Current employment status Employed Student Retired Other / prefer not to answer" at bounding box center [375, 202] width 163 height 25
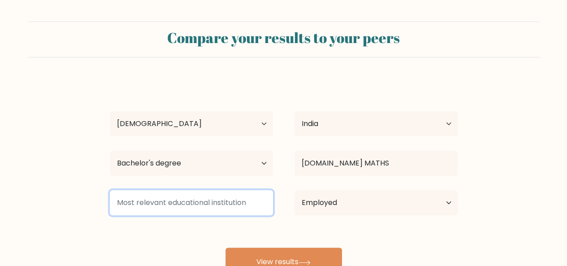
click at [245, 204] on input at bounding box center [191, 202] width 163 height 25
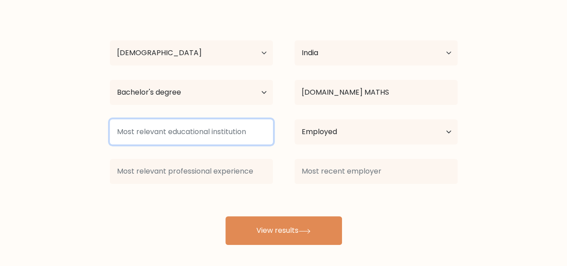
scroll to position [74, 0]
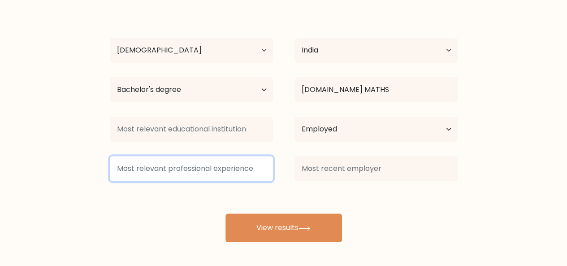
click at [255, 169] on input at bounding box center [191, 168] width 163 height 25
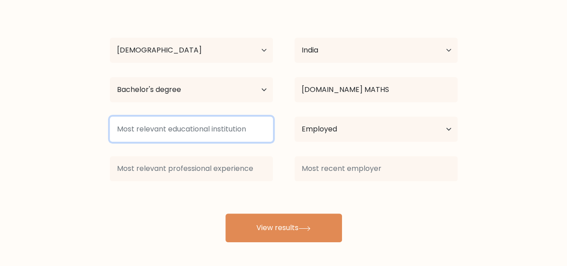
click at [236, 133] on input at bounding box center [191, 129] width 163 height 25
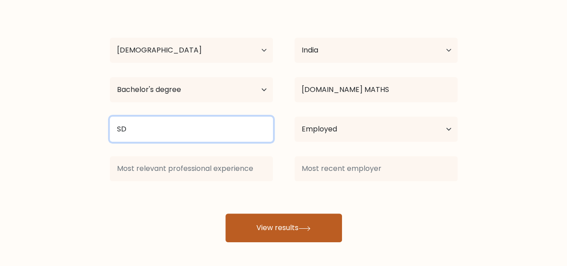
type input "S"
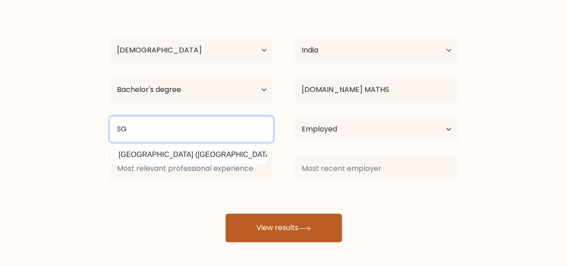
type input "S"
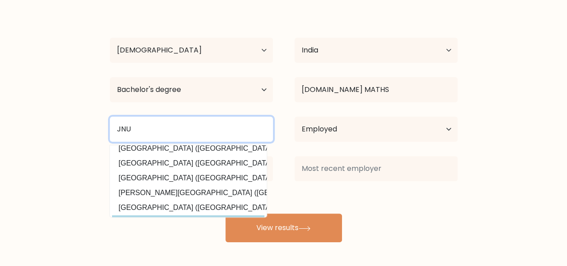
scroll to position [81, 0]
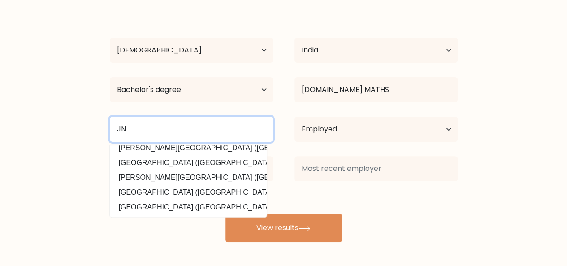
type input "J"
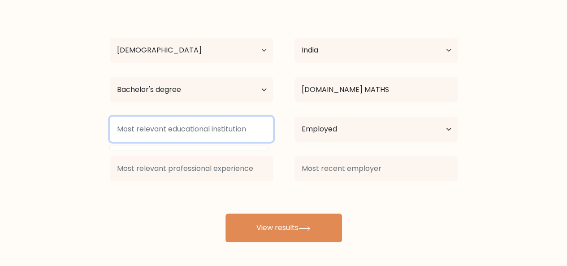
scroll to position [0, 0]
type input "S"
type input "D"
type input "P"
type input "S"
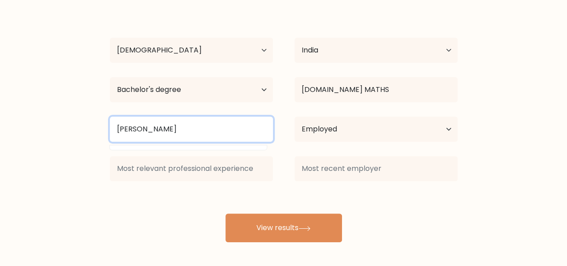
type input "J"
click at [199, 134] on input at bounding box center [191, 129] width 163 height 25
type input "J"
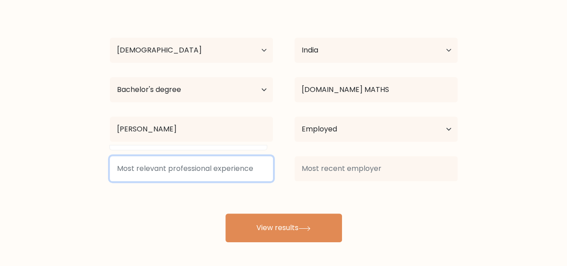
click at [203, 169] on input at bounding box center [191, 168] width 163 height 25
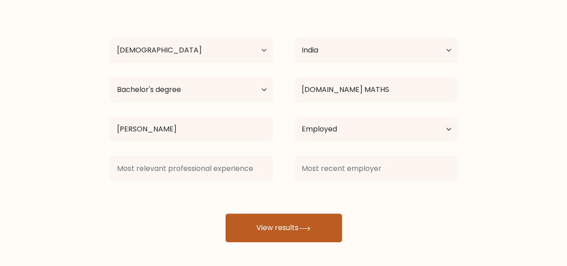
click at [314, 225] on button "View results" at bounding box center [283, 227] width 117 height 29
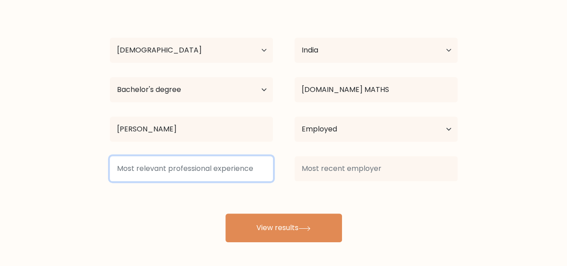
click at [200, 171] on input at bounding box center [191, 168] width 163 height 25
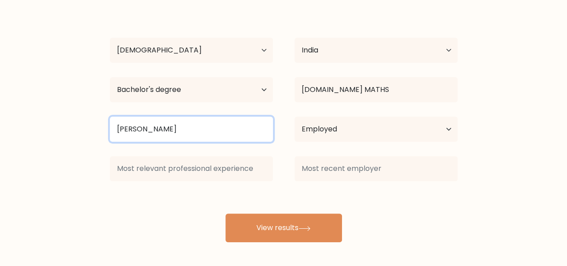
click at [176, 130] on input "JAWAHAR" at bounding box center [191, 129] width 163 height 25
type input "J"
click at [246, 129] on input "PANDIT DEENDAYAL SHEKHAWATI UNIVERSIT SIKAR" at bounding box center [191, 129] width 163 height 25
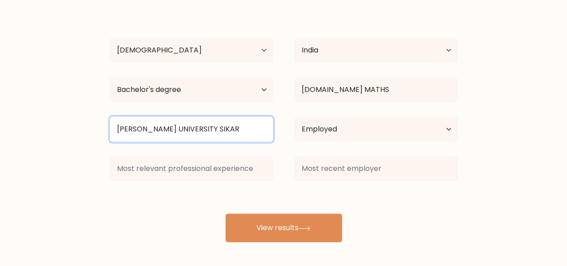
type input "PANDIT DEENDAYAL SHEKHAWATI UNIVERSITY SIKAR"
click at [225, 213] on button "View results" at bounding box center [283, 227] width 117 height 29
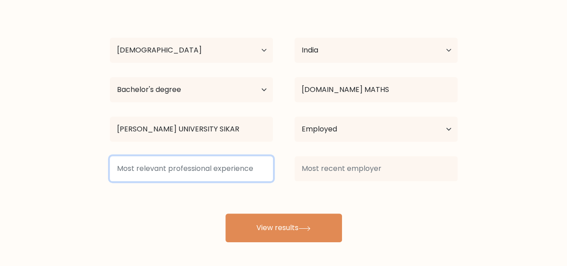
scroll to position [0, 0]
click at [229, 173] on input at bounding box center [191, 168] width 163 height 25
type input "NISM EQUITY AND DERIVATIVE COURSE"
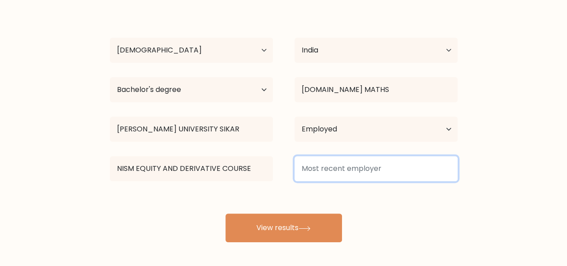
click at [387, 169] on input at bounding box center [375, 168] width 163 height 25
click at [372, 175] on input at bounding box center [375, 168] width 163 height 25
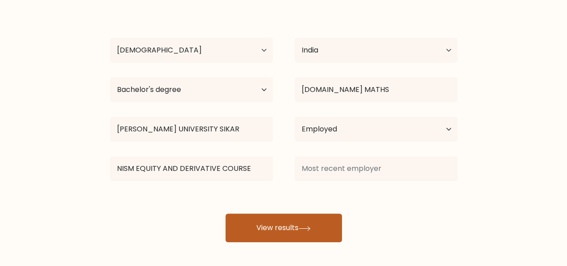
click at [307, 226] on icon at bounding box center [304, 228] width 12 height 5
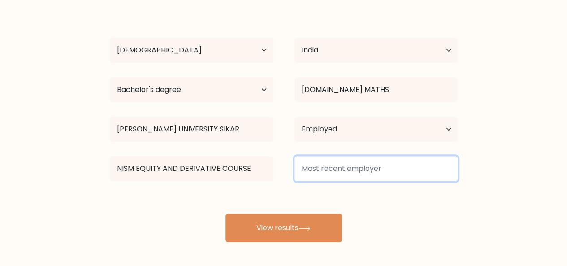
click at [425, 171] on input at bounding box center [375, 168] width 163 height 25
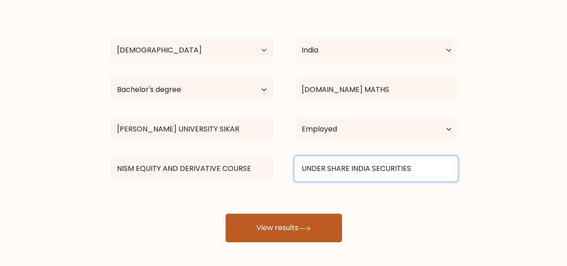
type input "UNDER SHARE INDIA SECURITIES"
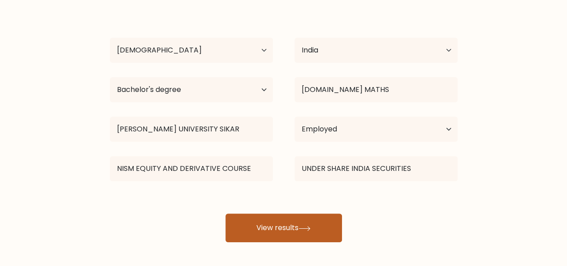
click at [271, 223] on button "View results" at bounding box center [283, 227] width 117 height 29
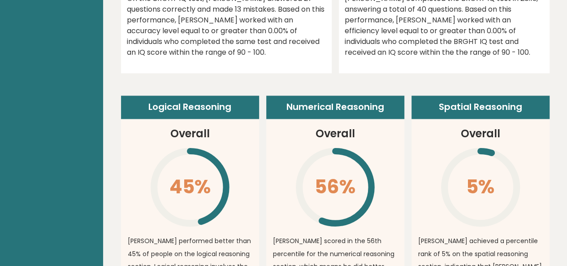
scroll to position [538, 0]
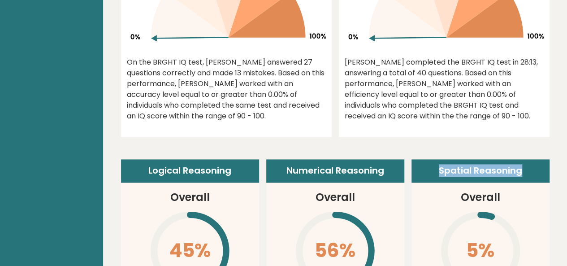
drag, startPoint x: 437, startPoint y: 149, endPoint x: 543, endPoint y: 152, distance: 105.8
click at [543, 159] on header "Spatial Reasoning" at bounding box center [480, 170] width 138 height 23
copy header "Spatial Reasoning"
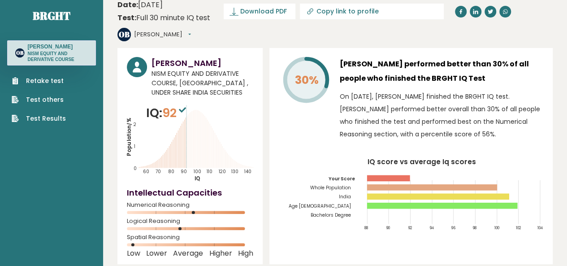
scroll to position [0, 0]
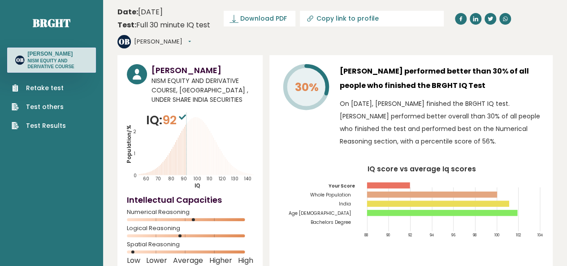
click at [180, 112] on span "92" at bounding box center [175, 120] width 26 height 17
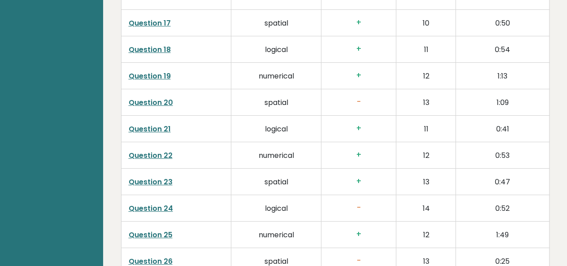
scroll to position [1462, 0]
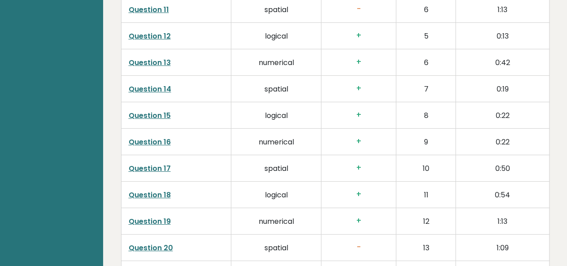
drag, startPoint x: 419, startPoint y: 112, endPoint x: 378, endPoint y: 53, distance: 72.1
click at [378, 53] on td "+" at bounding box center [358, 62] width 75 height 26
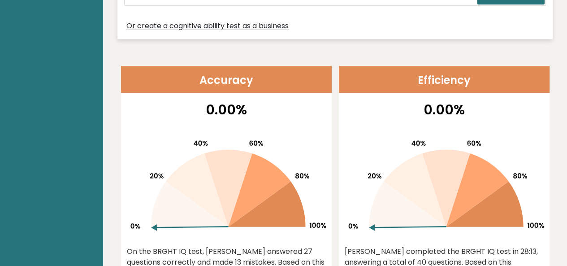
scroll to position [403, 0]
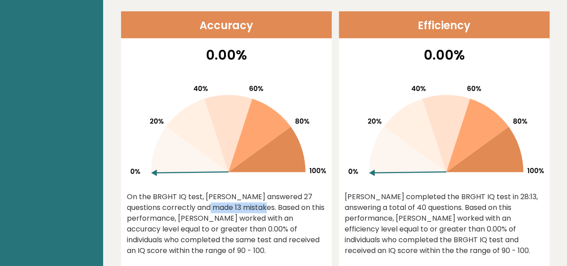
drag, startPoint x: 195, startPoint y: 190, endPoint x: 145, endPoint y: 189, distance: 49.8
click at [145, 191] on div "On the BRGHT IQ test, [PERSON_NAME] answered 27 questions correctly and made 13…" at bounding box center [226, 223] width 199 height 65
click at [299, 210] on div "On the BRGHT IQ test, [PERSON_NAME] answered 27 questions correctly and made 13…" at bounding box center [226, 223] width 199 height 65
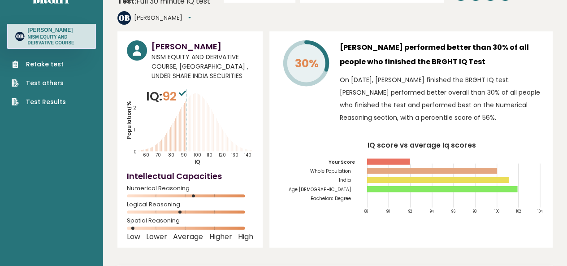
scroll to position [0, 0]
